Goal: Task Accomplishment & Management: Manage account settings

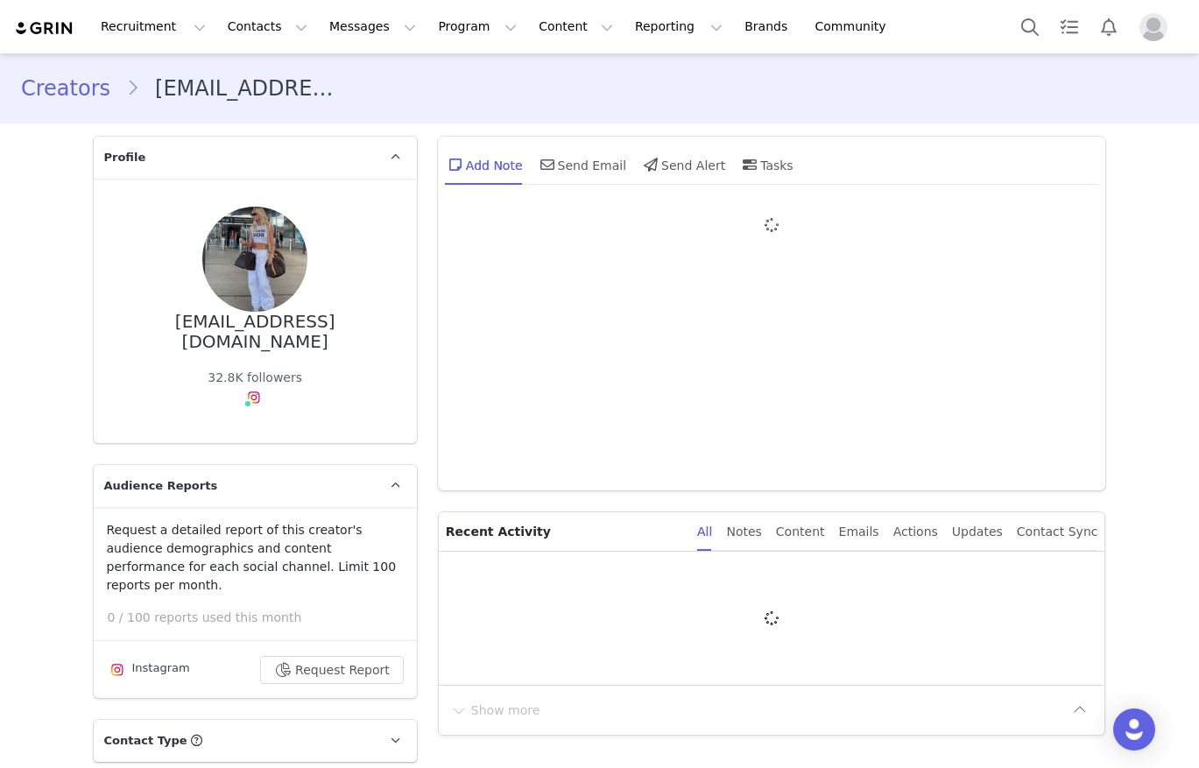
type input "+1 ([GEOGRAPHIC_DATA])"
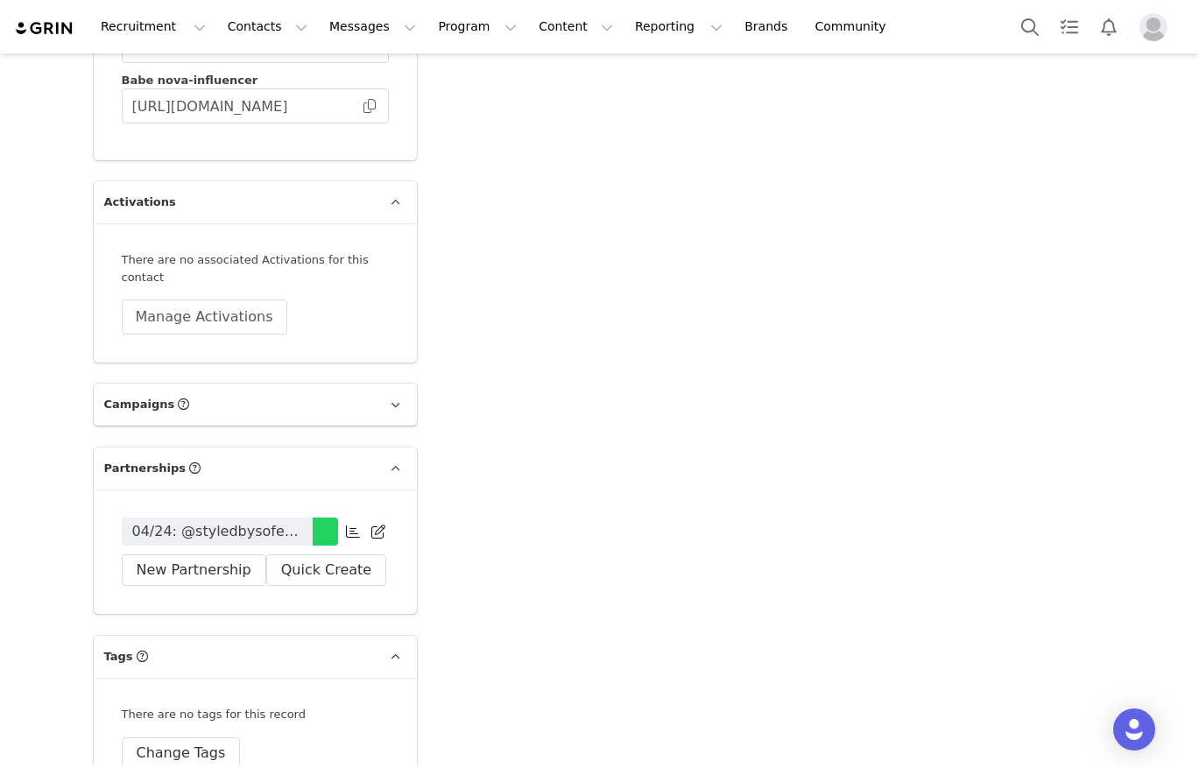
scroll to position [4624, 0]
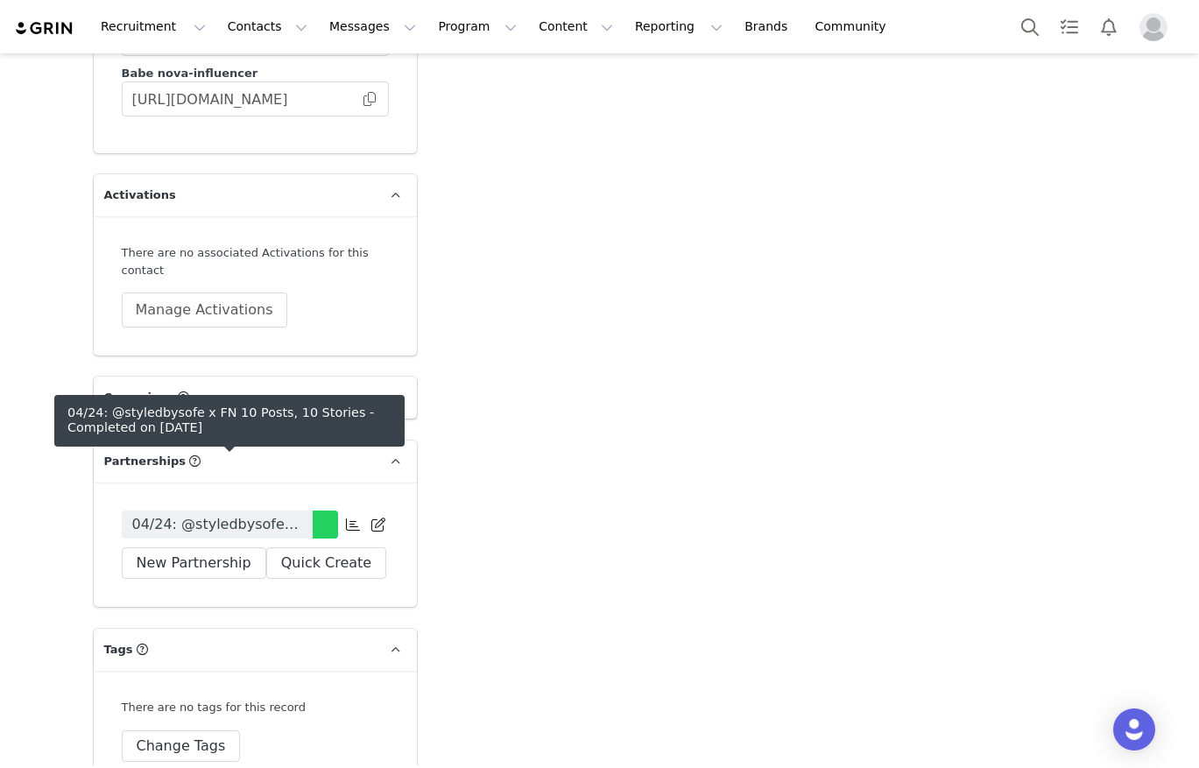
click at [180, 514] on span "04/24: @styledbysofe x FN 10 Posts, 10 Stories" at bounding box center [217, 524] width 170 height 21
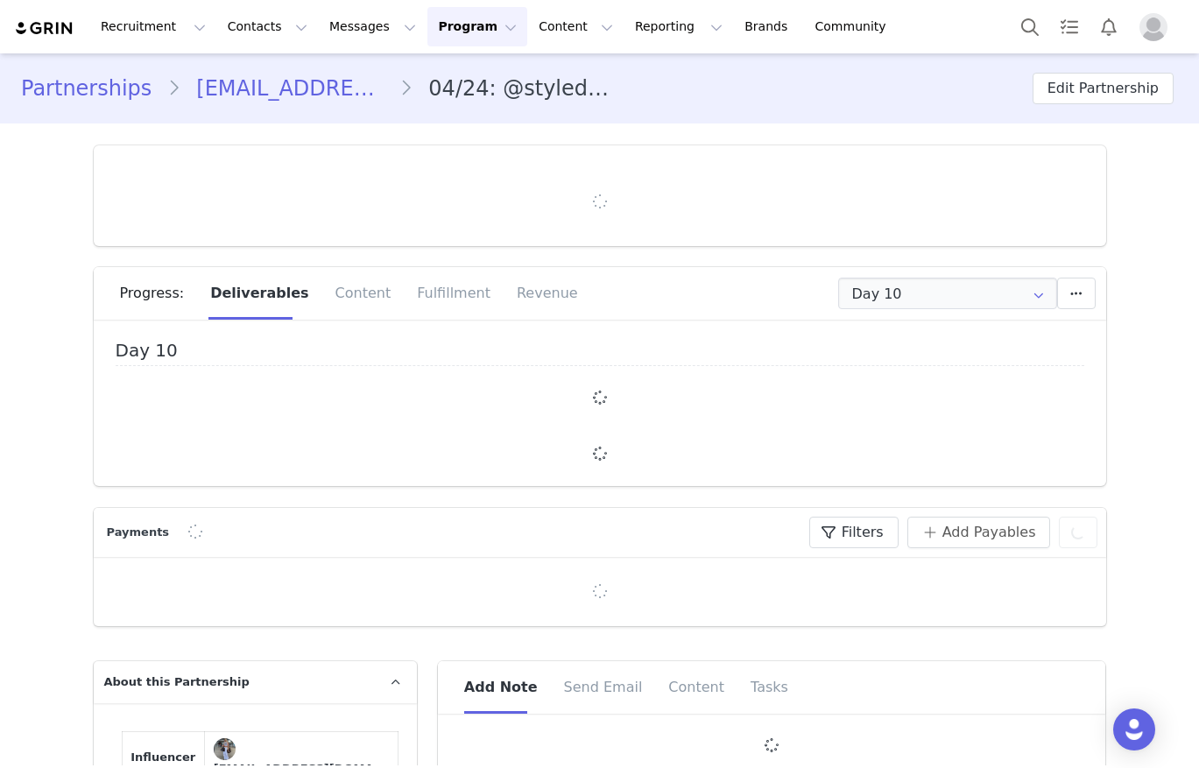
type input "+1 ([GEOGRAPHIC_DATA])"
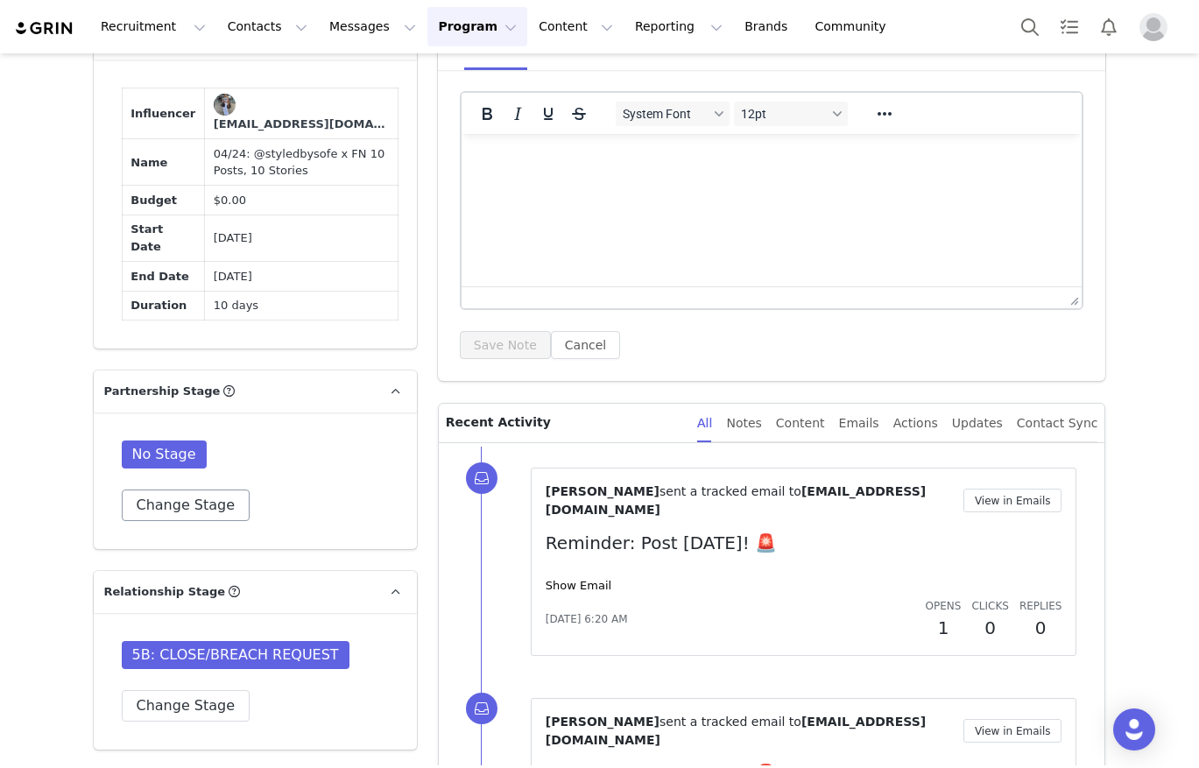
scroll to position [953, 0]
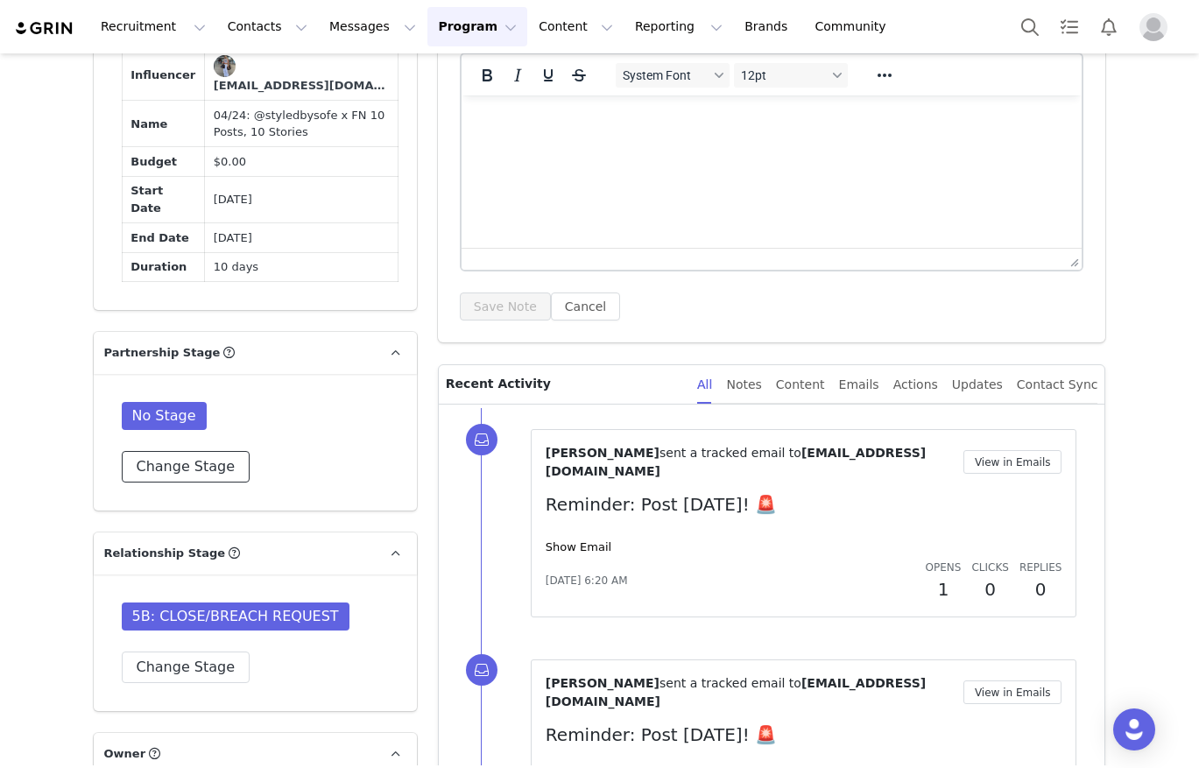
click at [189, 474] on button "Change Stage" at bounding box center [186, 467] width 129 height 32
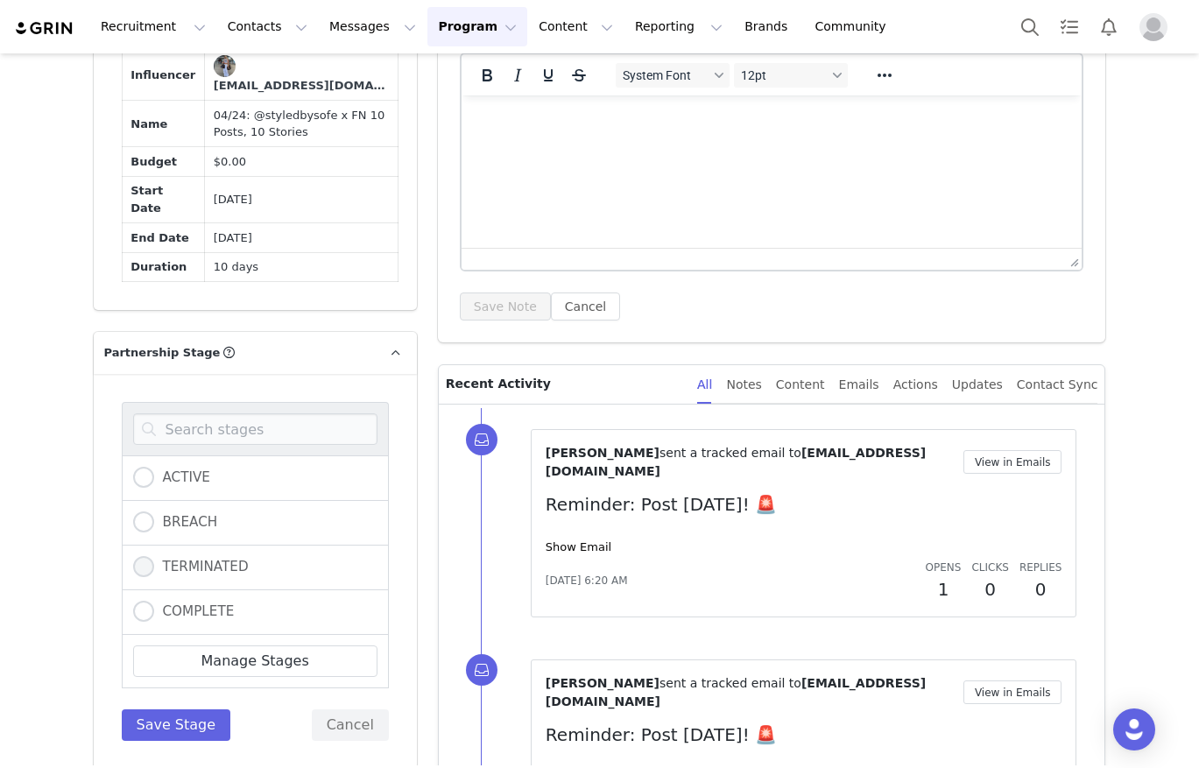
scroll to position [994, 0]
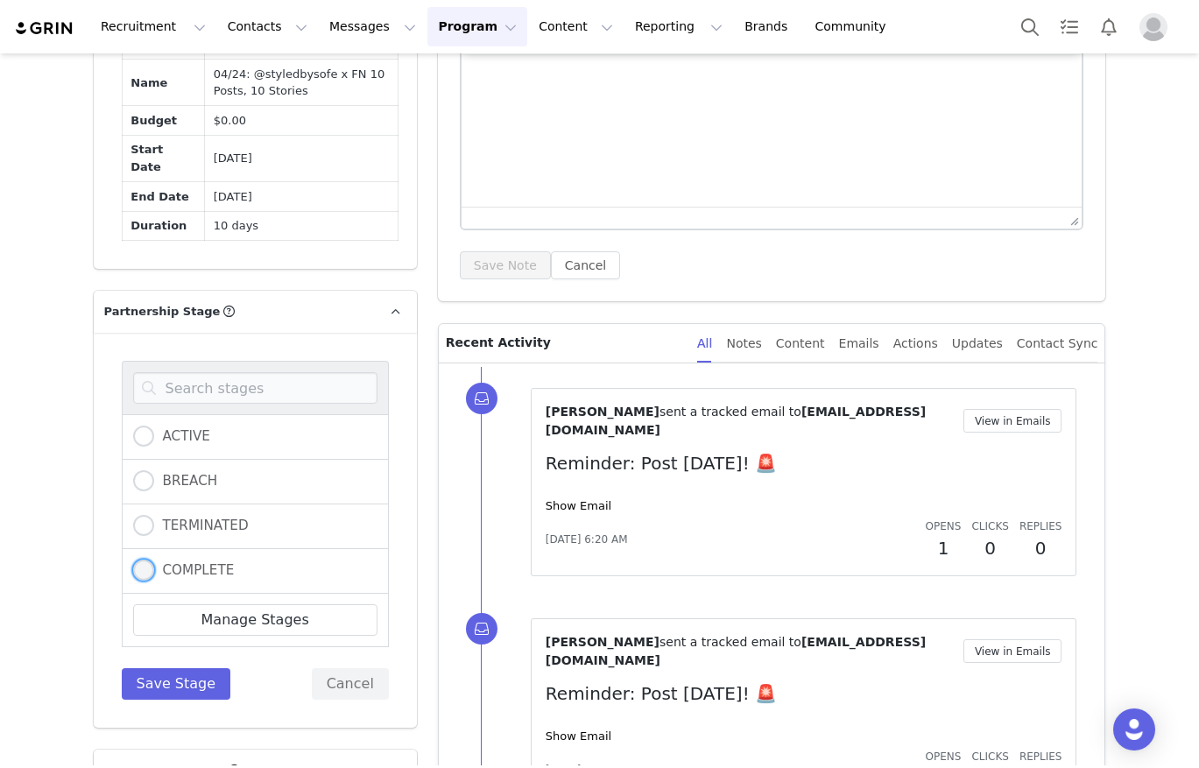
click at [146, 567] on span at bounding box center [143, 570] width 21 height 21
click at [146, 567] on input "COMPLETE" at bounding box center [143, 571] width 21 height 23
radio input "true"
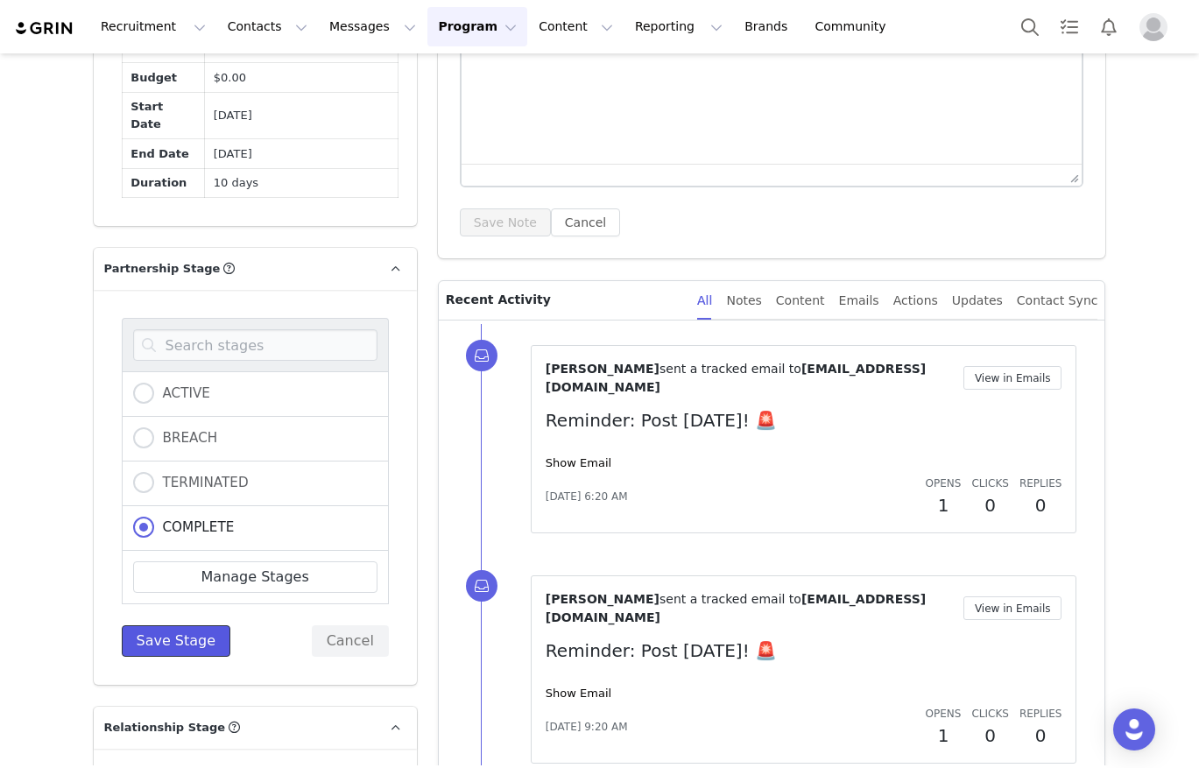
drag, startPoint x: 151, startPoint y: 633, endPoint x: 83, endPoint y: 589, distance: 80.9
click at [150, 633] on button "Save Stage" at bounding box center [176, 641] width 109 height 32
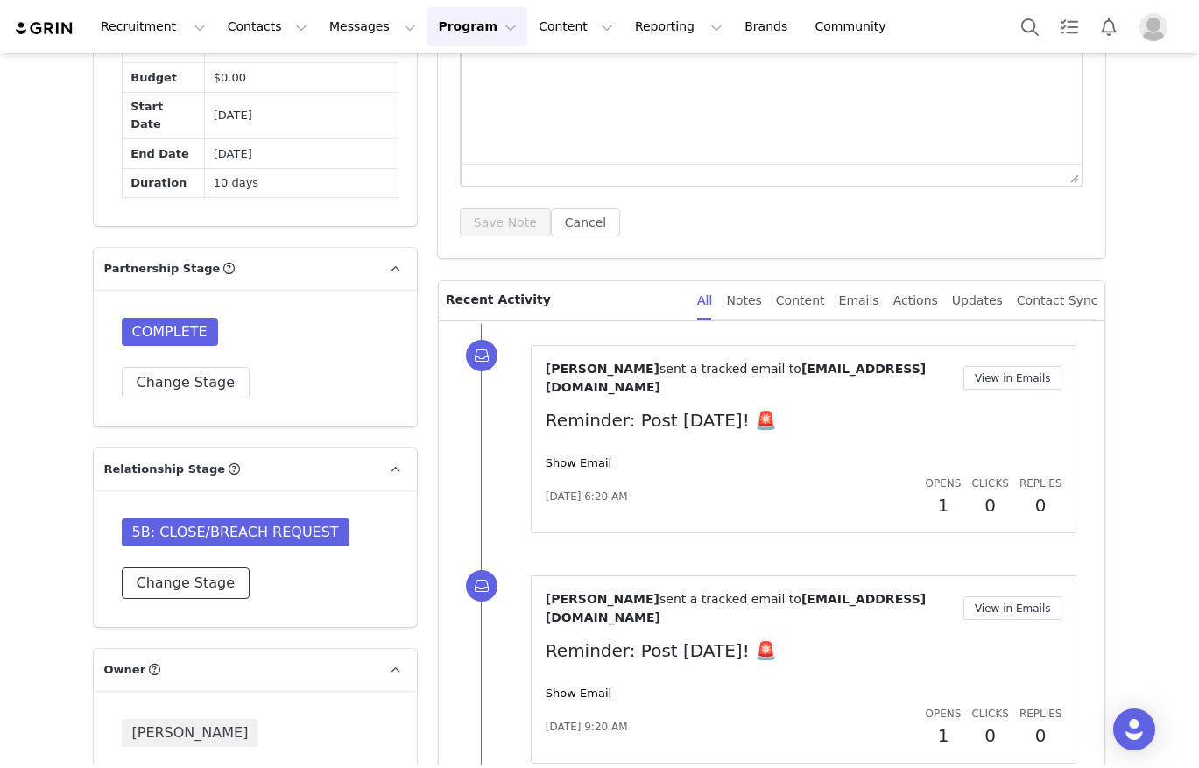
click at [173, 592] on button "Change Stage" at bounding box center [186, 584] width 129 height 32
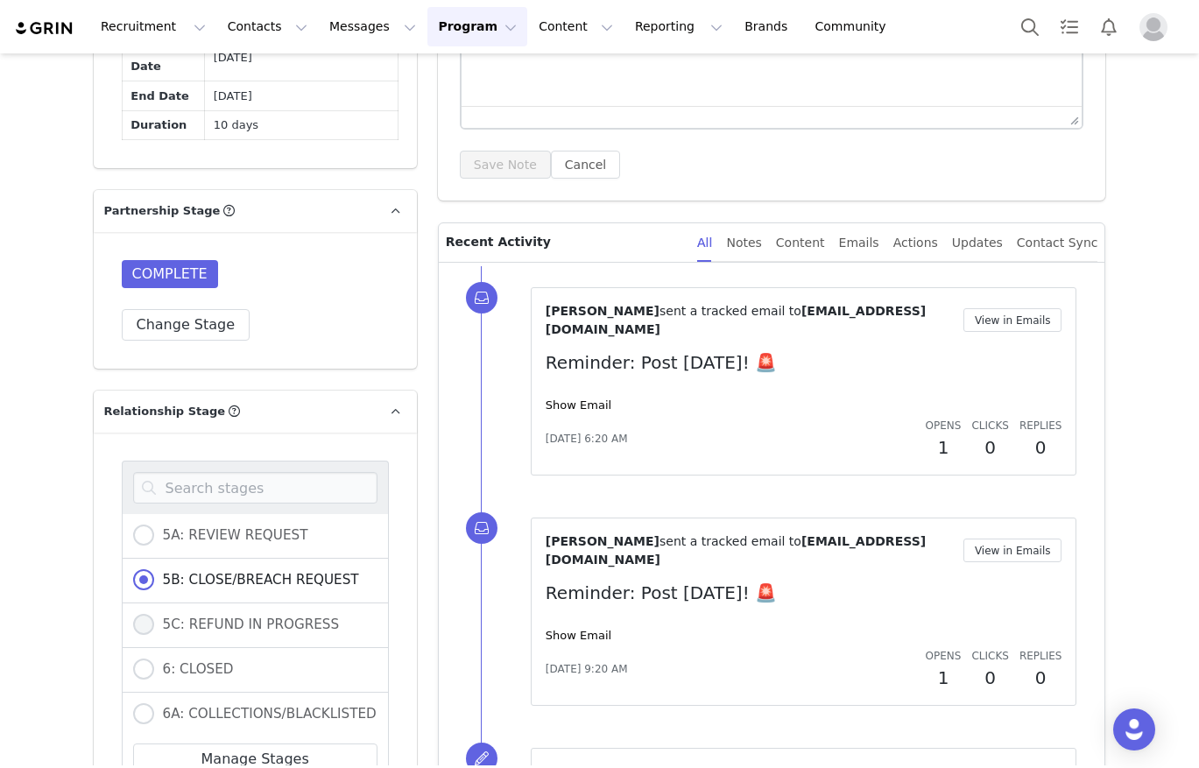
scroll to position [582, 0]
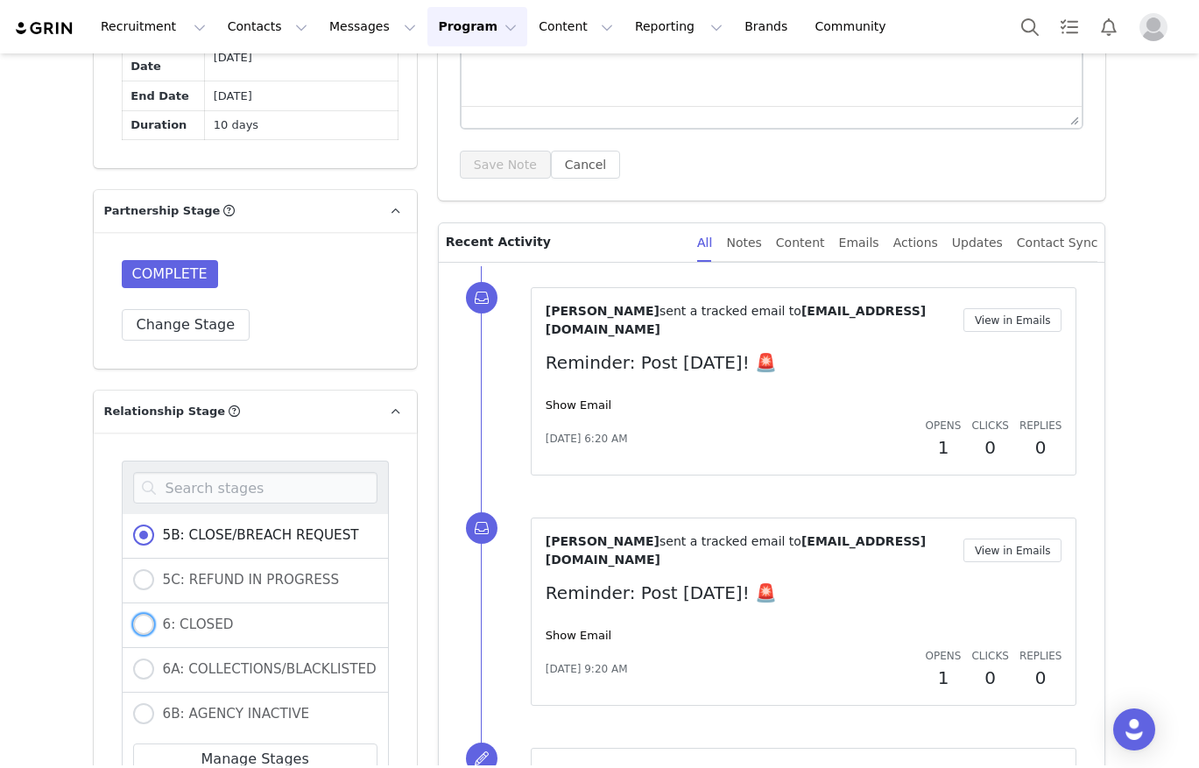
drag, startPoint x: 142, startPoint y: 629, endPoint x: 158, endPoint y: 724, distance: 96.8
click at [142, 630] on span at bounding box center [143, 624] width 21 height 21
click at [142, 630] on input "6: CLOSED" at bounding box center [143, 625] width 21 height 23
radio input "true"
radio input "false"
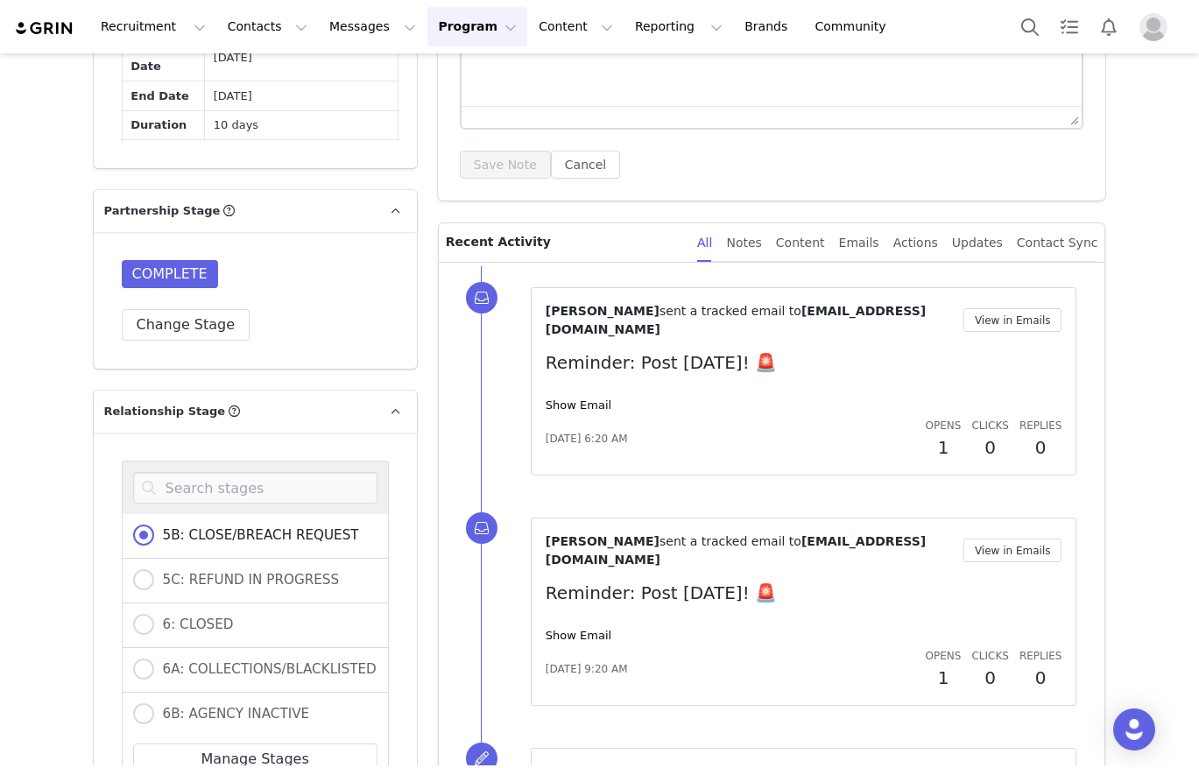
radio input "true"
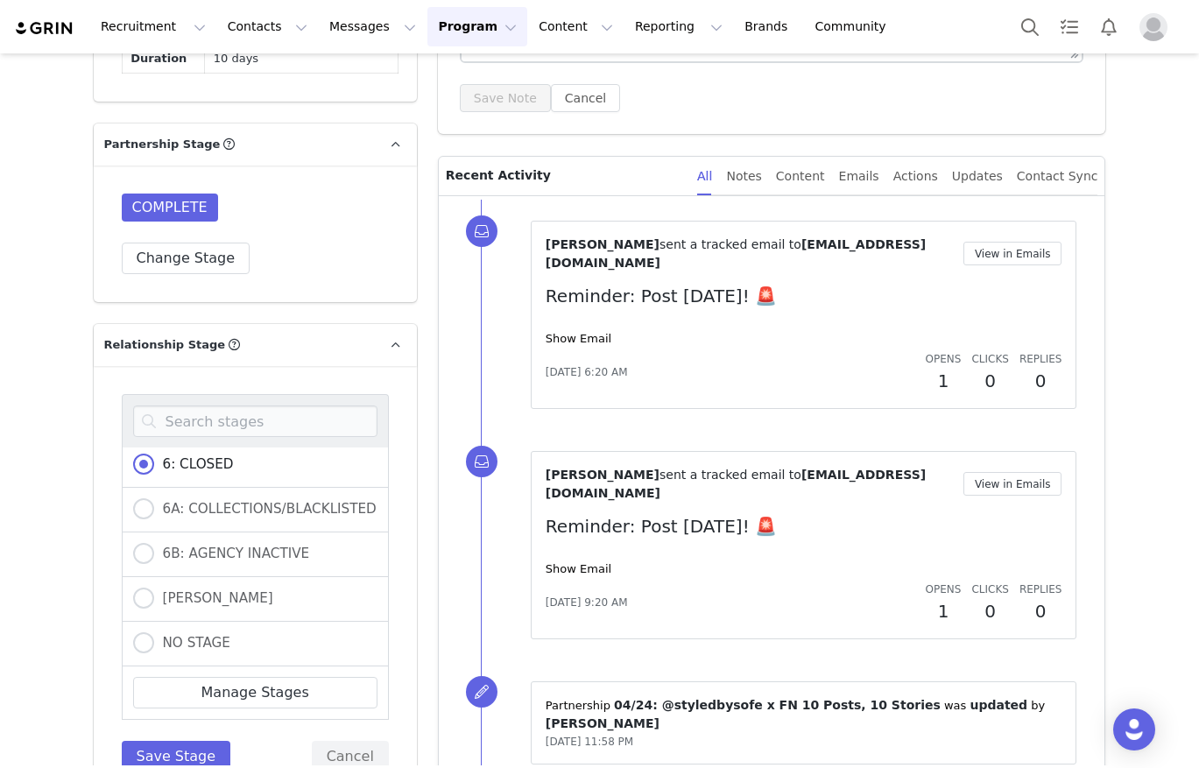
scroll to position [1437, 0]
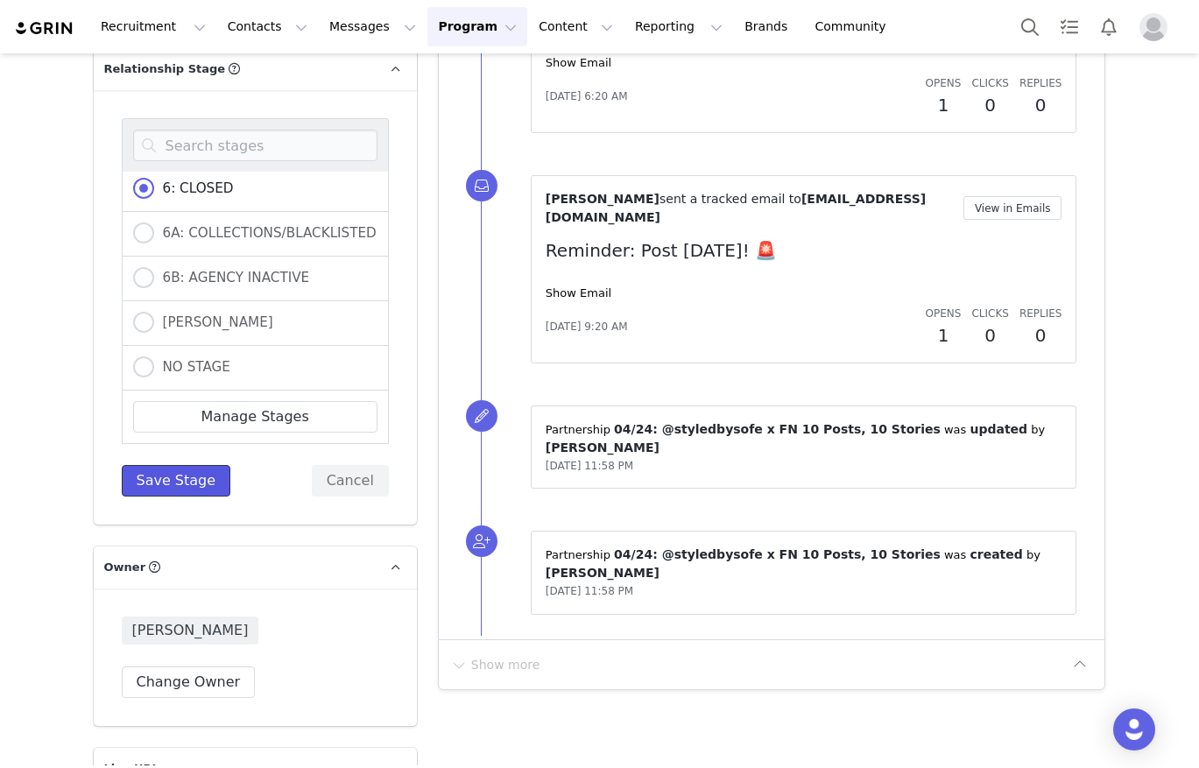
click at [173, 488] on button "Save Stage" at bounding box center [176, 481] width 109 height 32
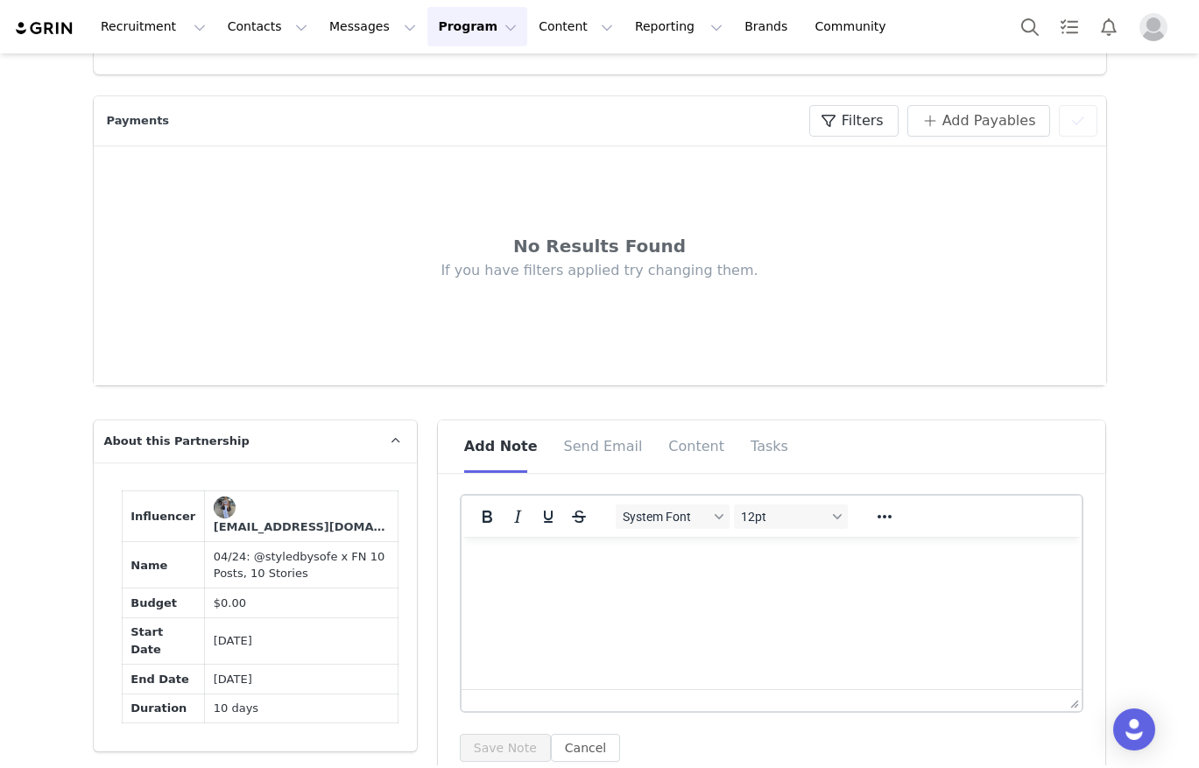
scroll to position [0, 0]
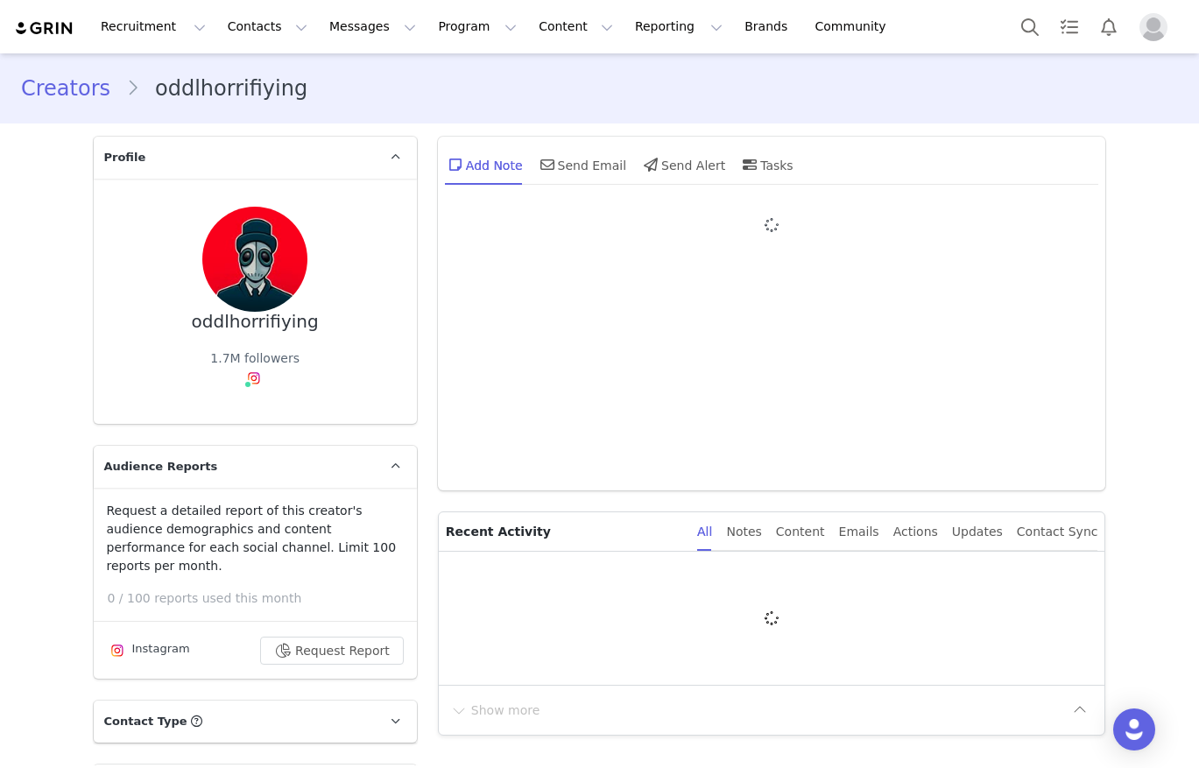
type input "+1 ([GEOGRAPHIC_DATA])"
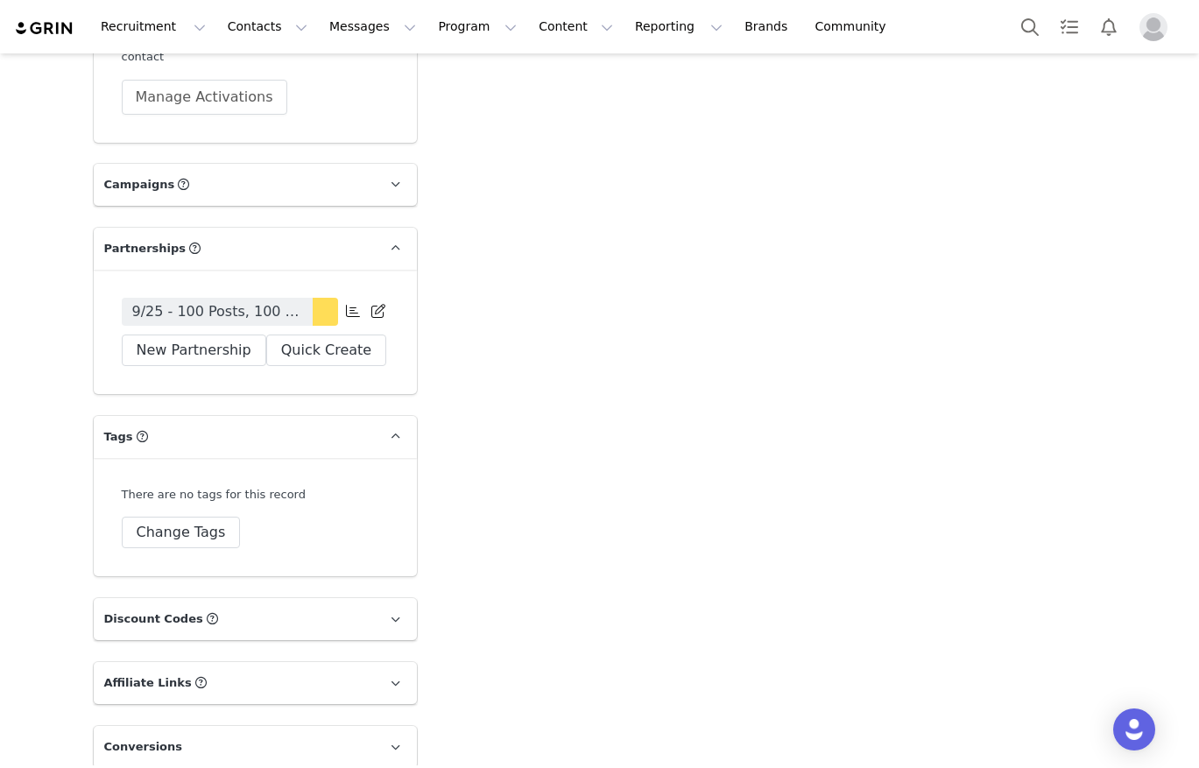
scroll to position [4921, 0]
